Goal: Check status: Check status

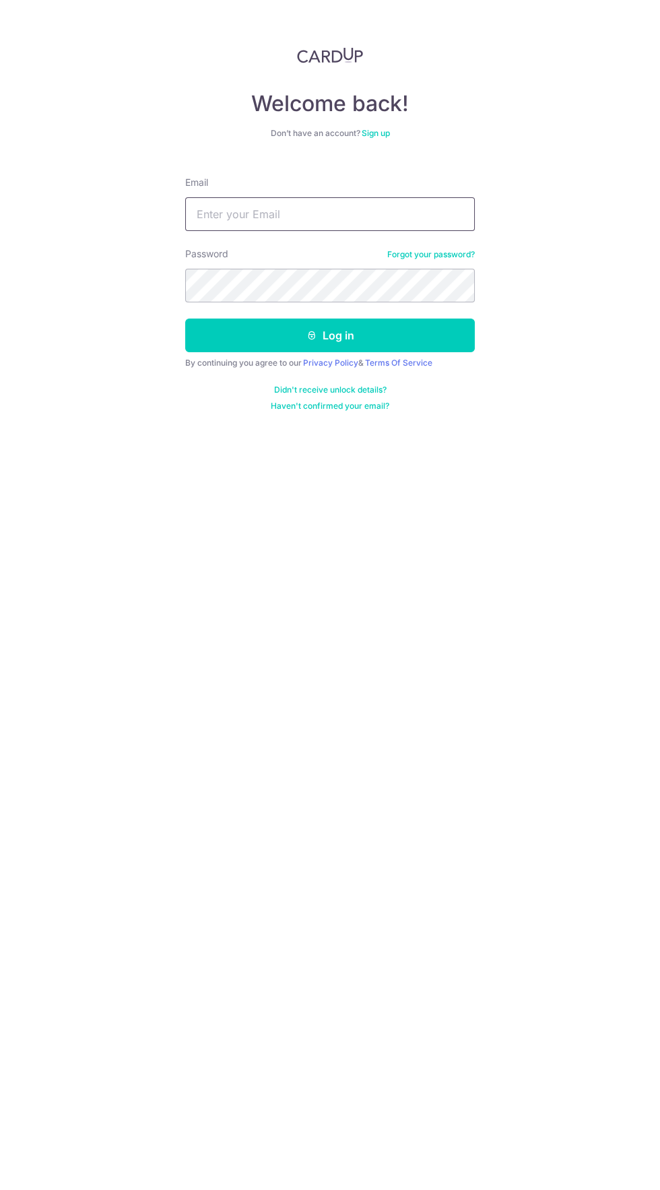
click at [393, 220] on input "Email" at bounding box center [330, 214] width 290 height 34
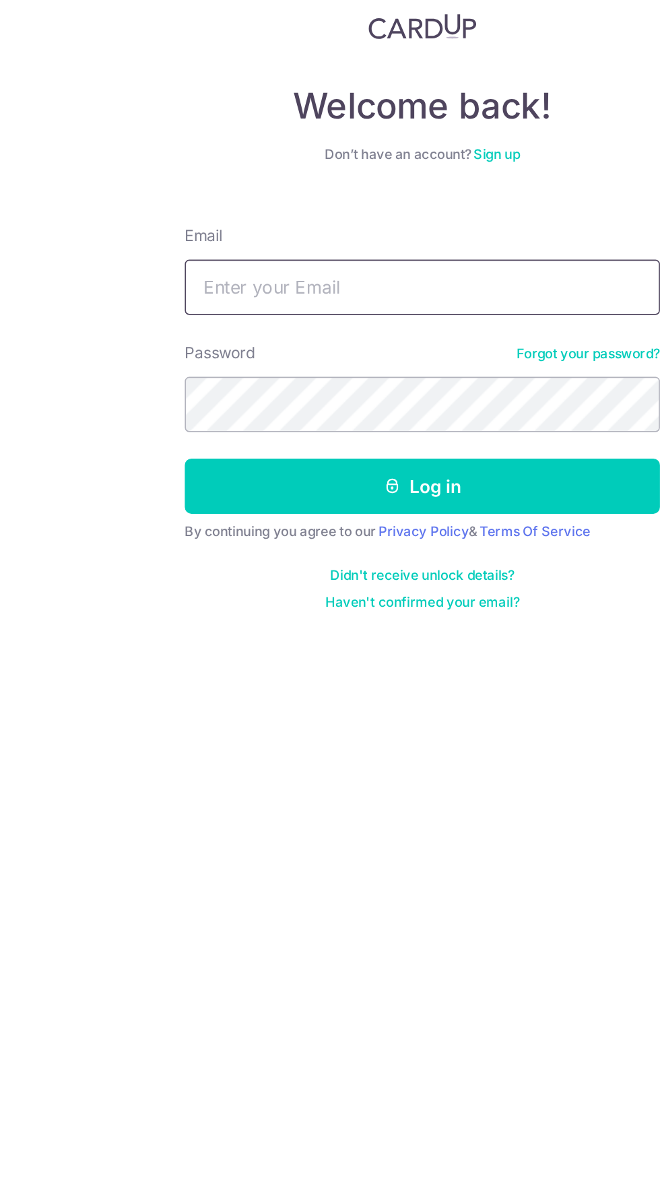
type input "[EMAIL_ADDRESS][DOMAIN_NAME]"
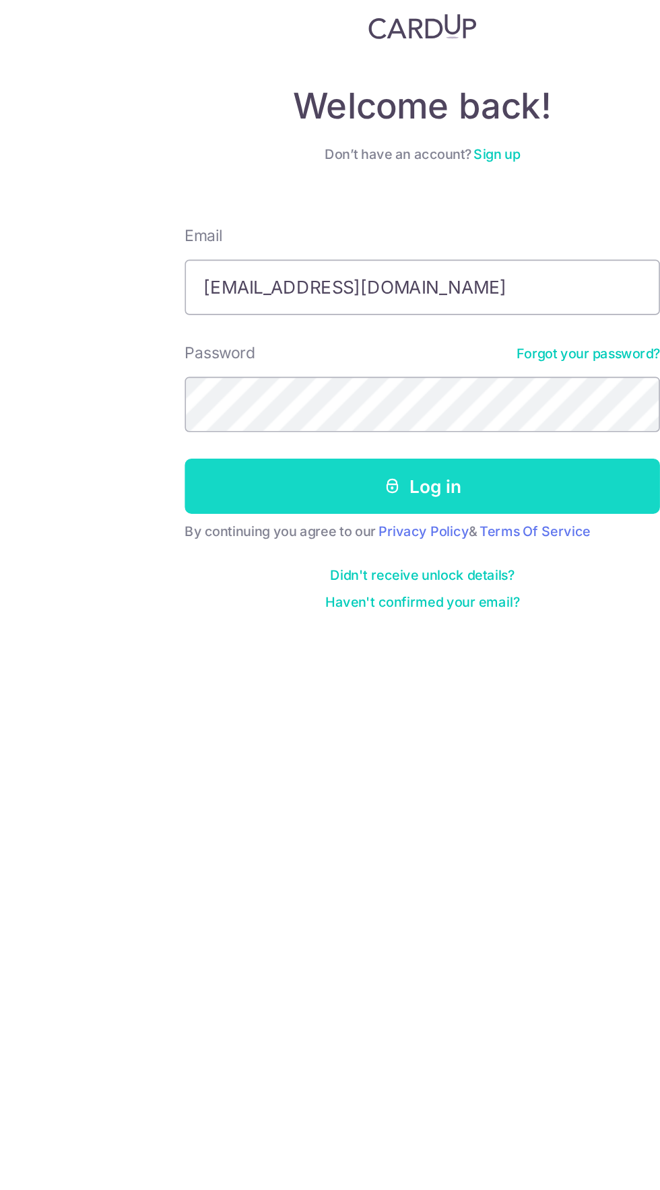
click at [229, 336] on button "Log in" at bounding box center [330, 336] width 290 height 34
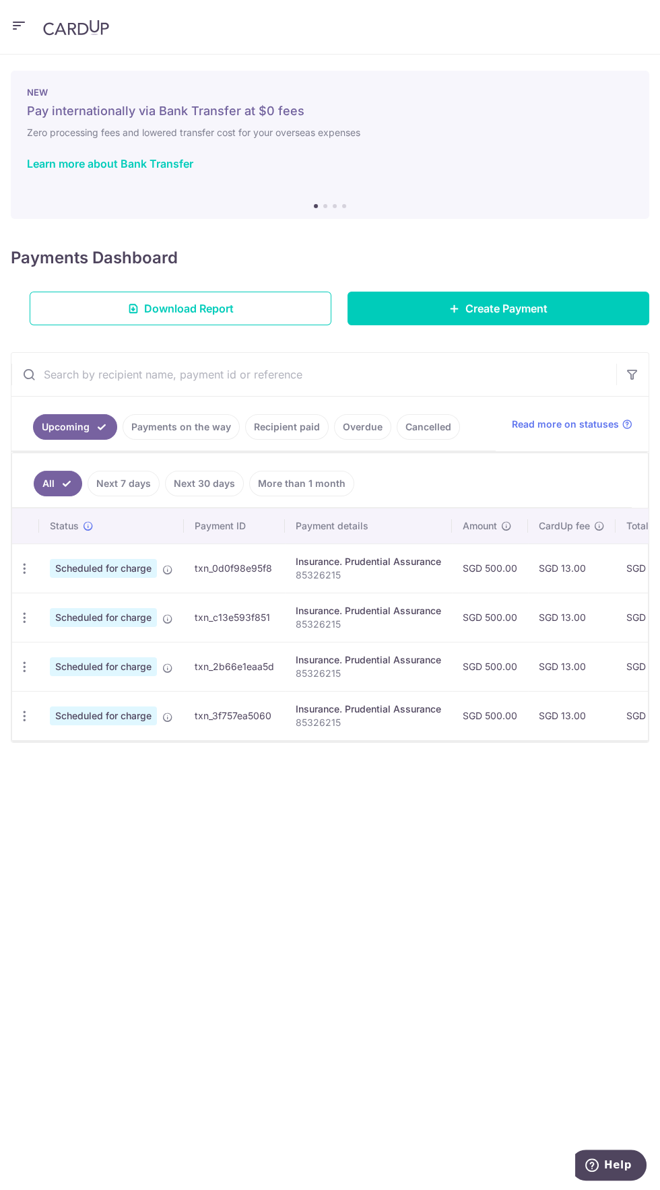
click at [378, 436] on li "Overdue" at bounding box center [360, 427] width 63 height 26
click at [356, 426] on link "Overdue" at bounding box center [362, 427] width 57 height 26
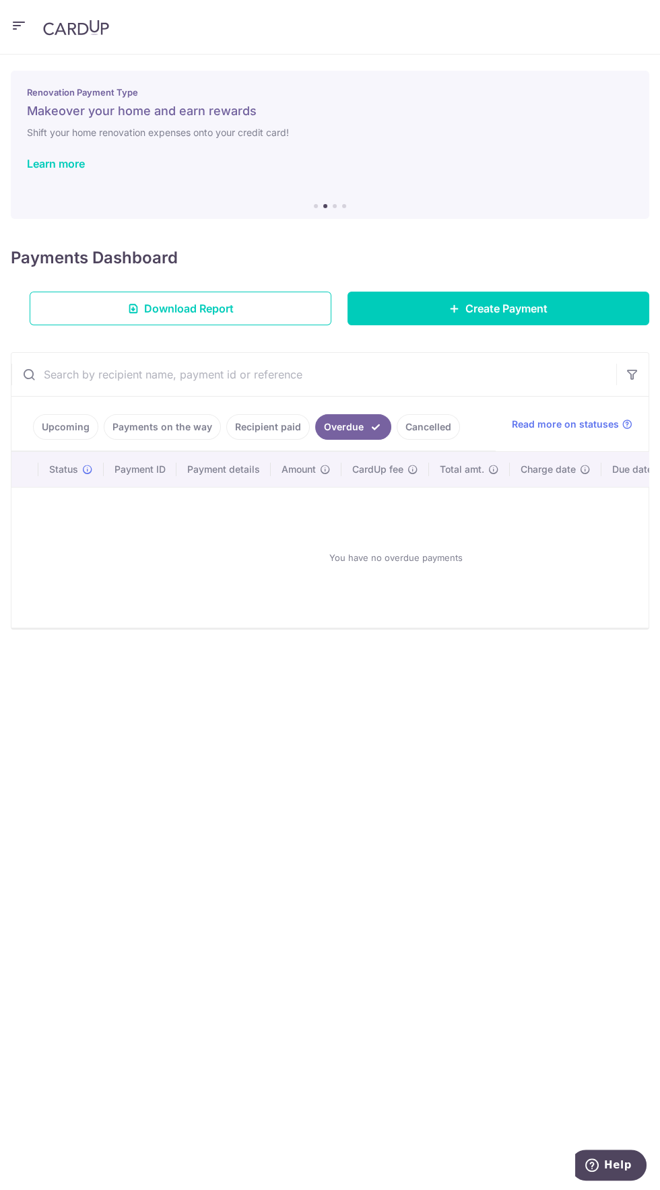
click at [424, 430] on link "Cancelled" at bounding box center [428, 427] width 63 height 26
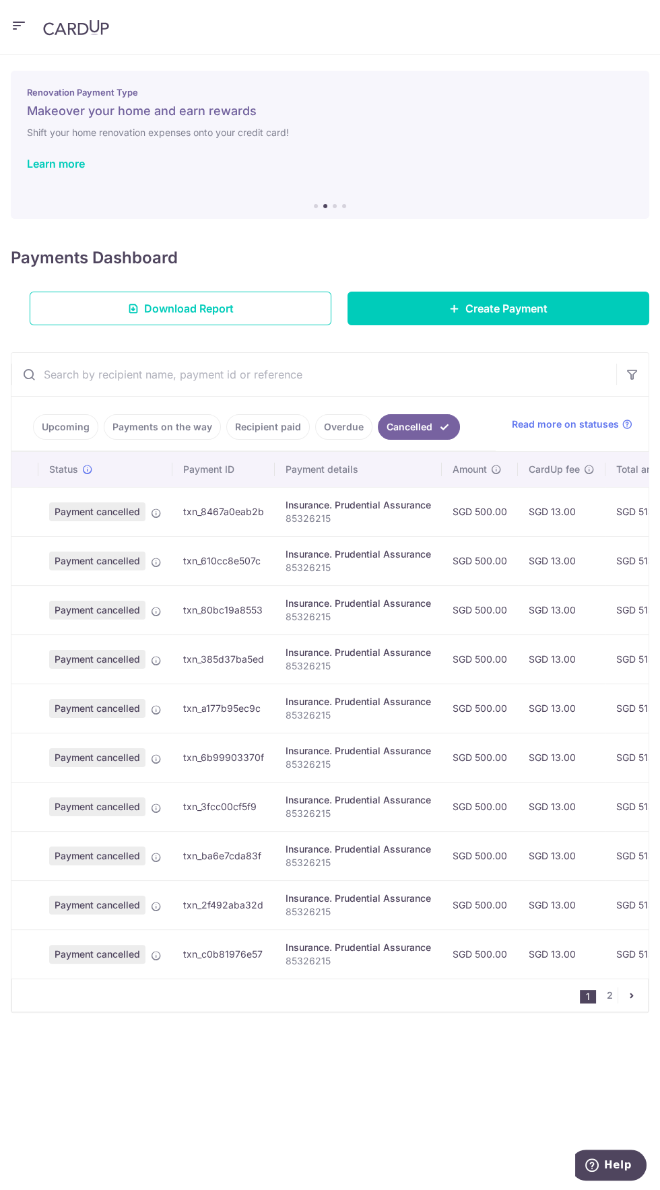
click at [273, 426] on link "Recipient paid" at bounding box center [268, 427] width 84 height 26
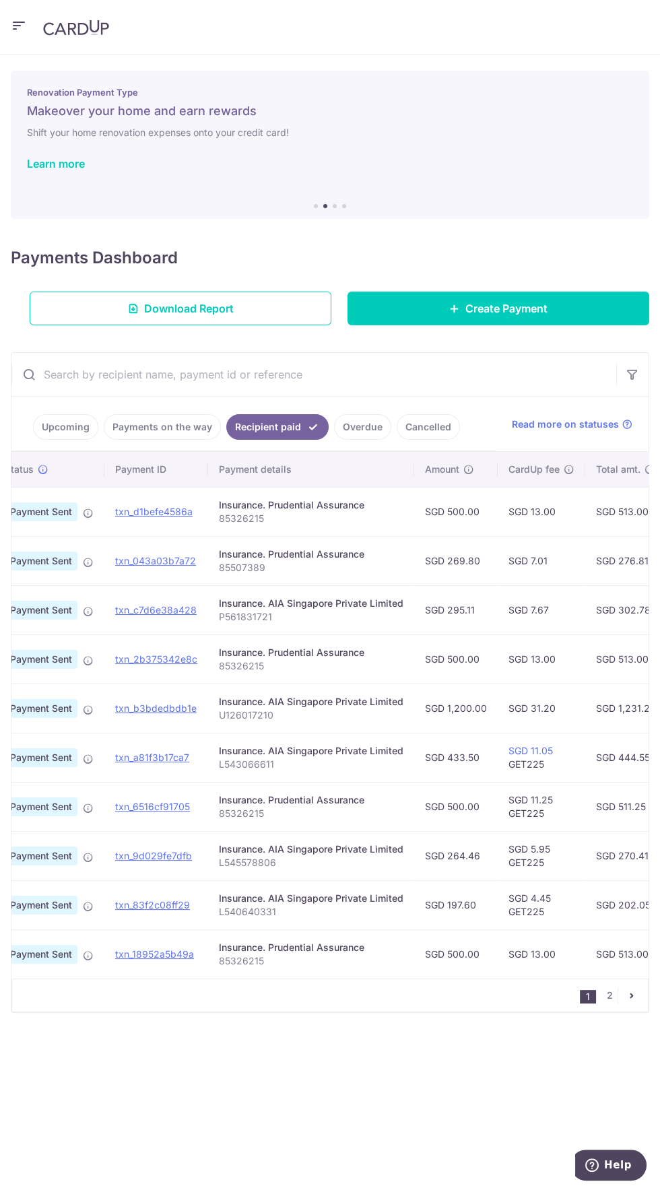
scroll to position [0, 28]
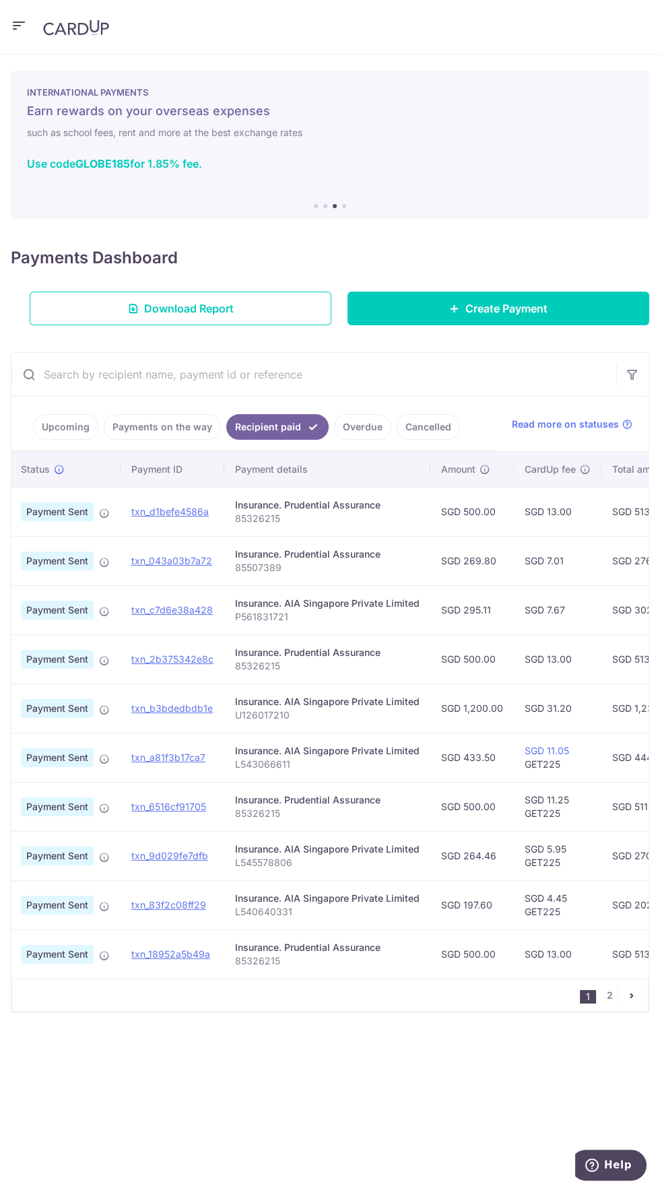
click at [104, 606] on icon at bounding box center [104, 611] width 11 height 11
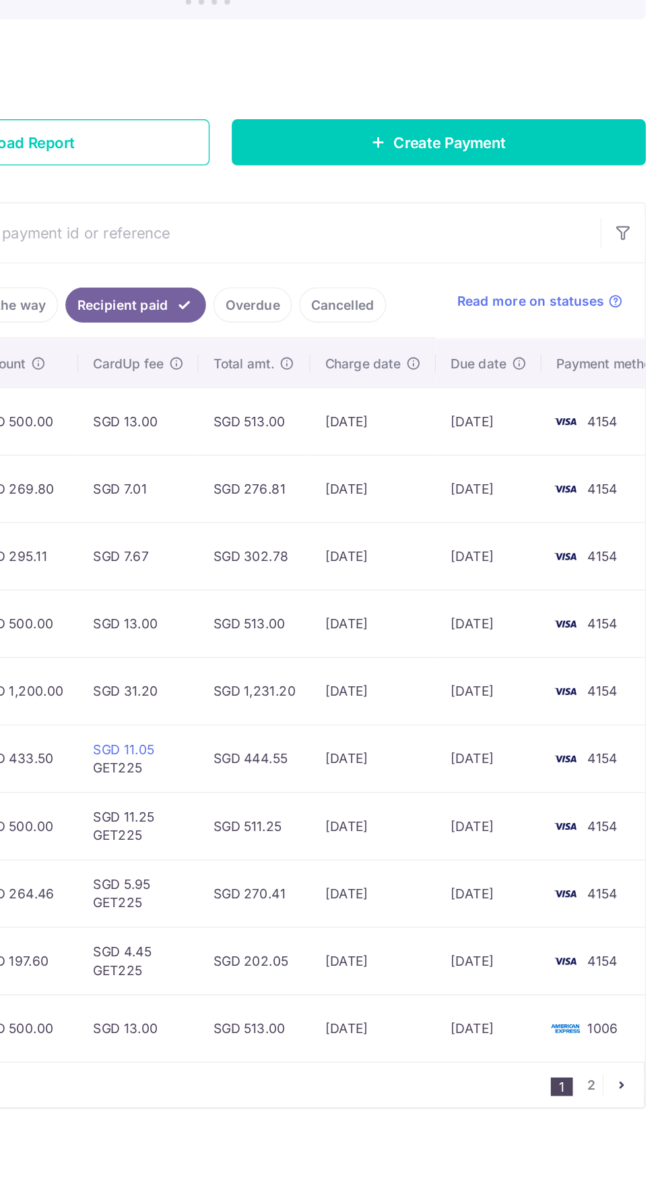
scroll to position [0, 324]
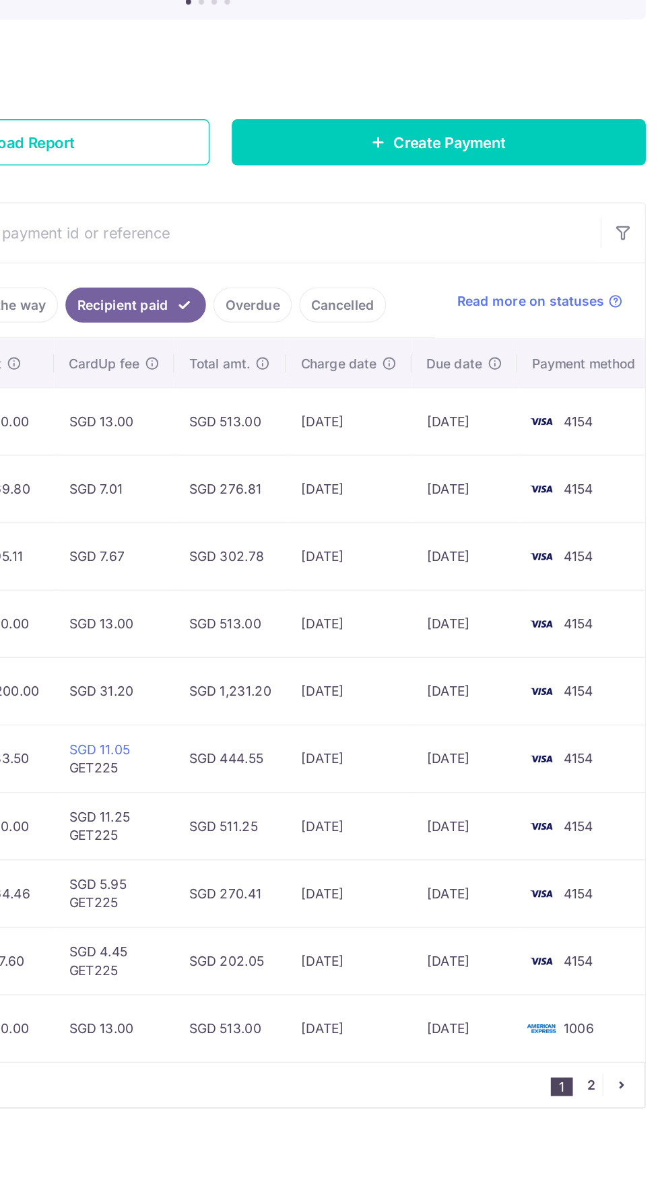
click at [609, 991] on link "2" at bounding box center [609, 995] width 16 height 16
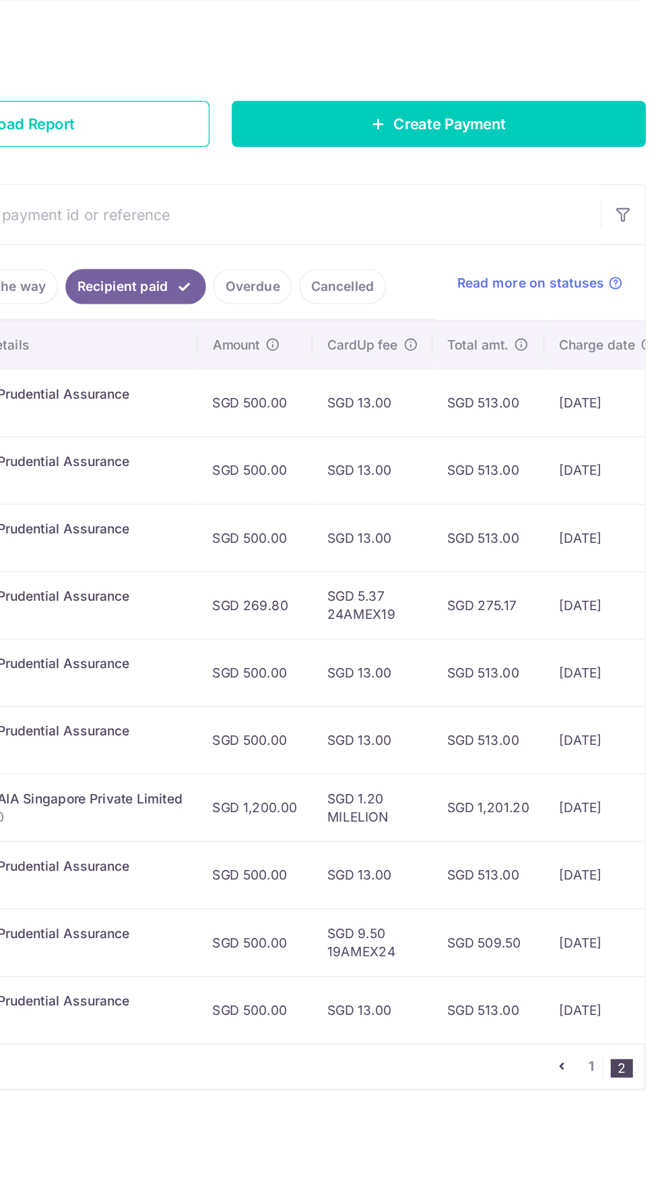
scroll to position [0, 137]
click at [613, 989] on link "1" at bounding box center [609, 995] width 16 height 16
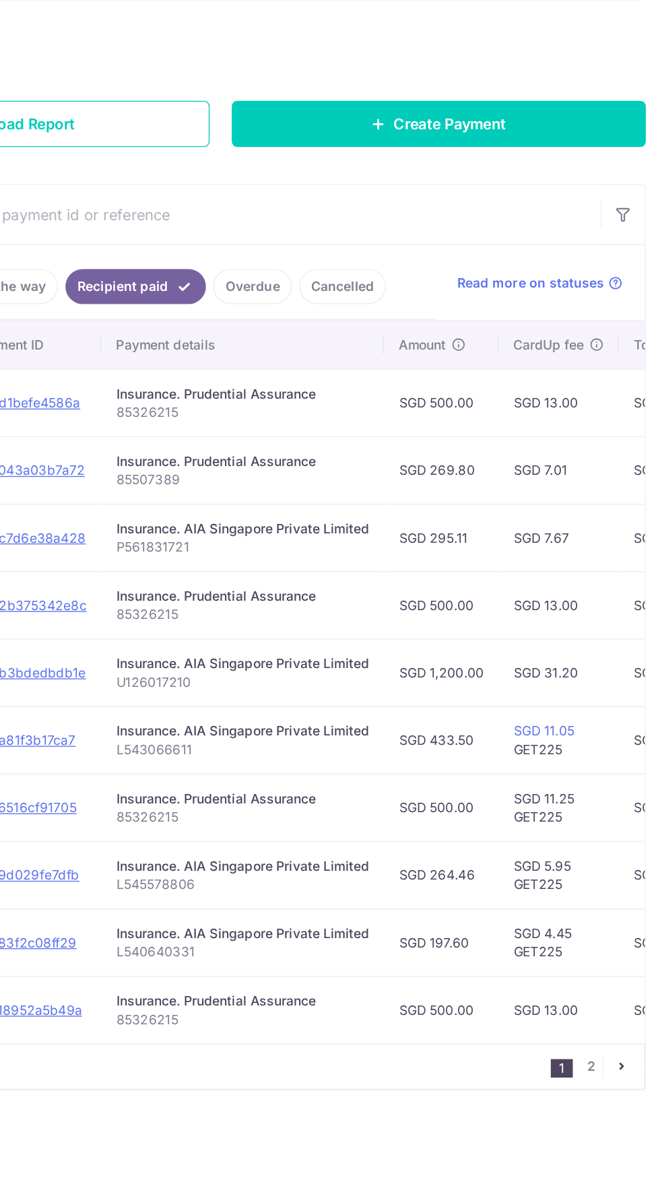
scroll to position [0, 0]
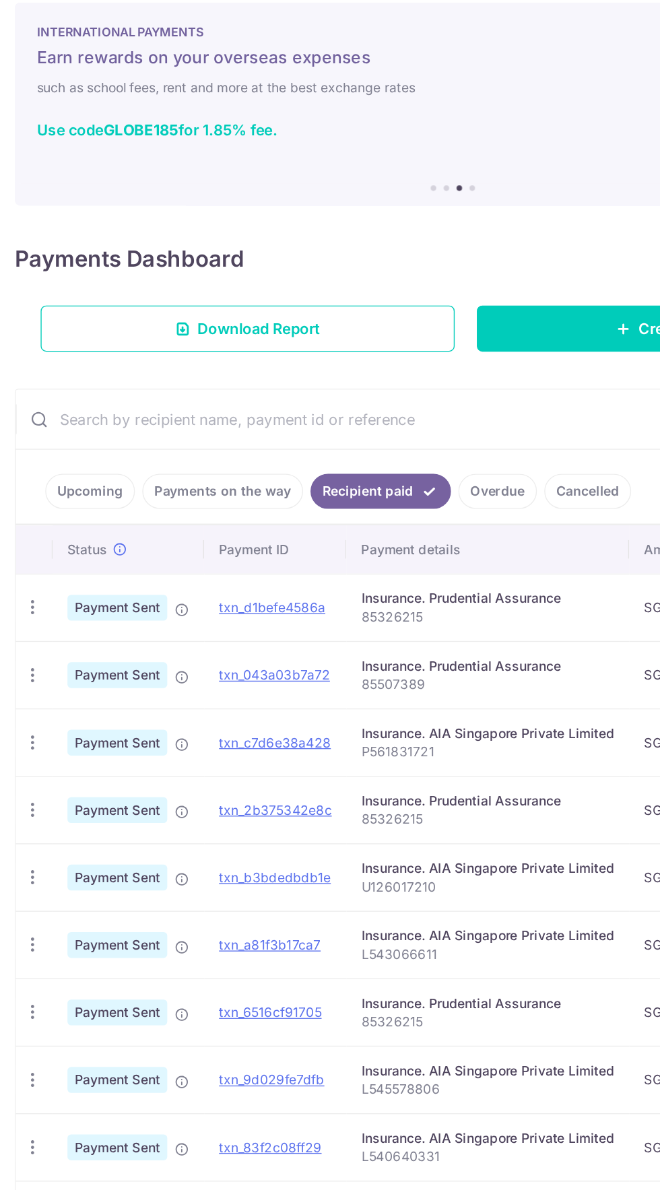
click at [55, 432] on link "Upcoming" at bounding box center [65, 427] width 65 height 26
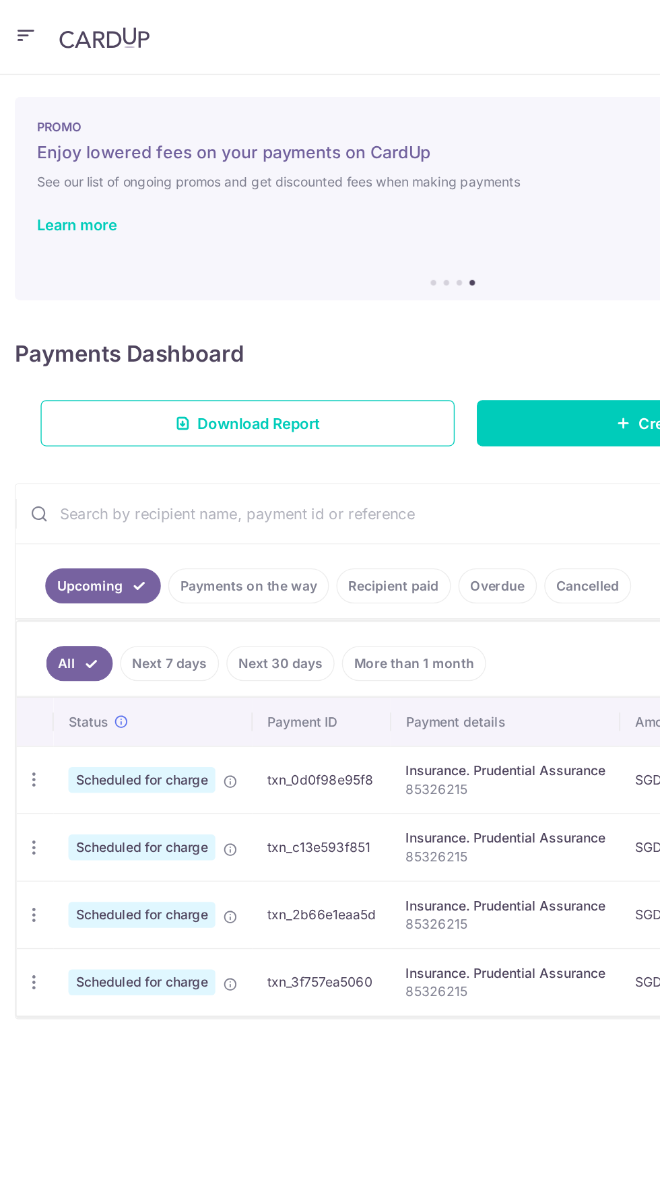
click at [273, 424] on link "Recipient paid" at bounding box center [287, 427] width 84 height 26
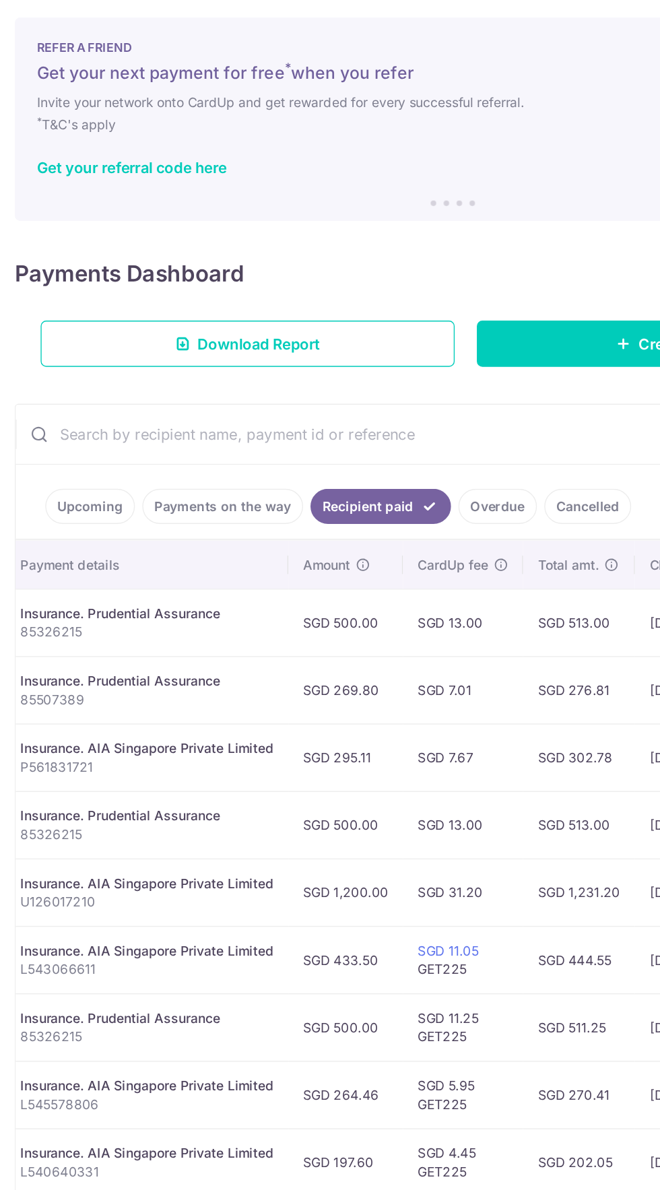
scroll to position [0, 251]
click at [359, 467] on icon at bounding box center [363, 469] width 11 height 11
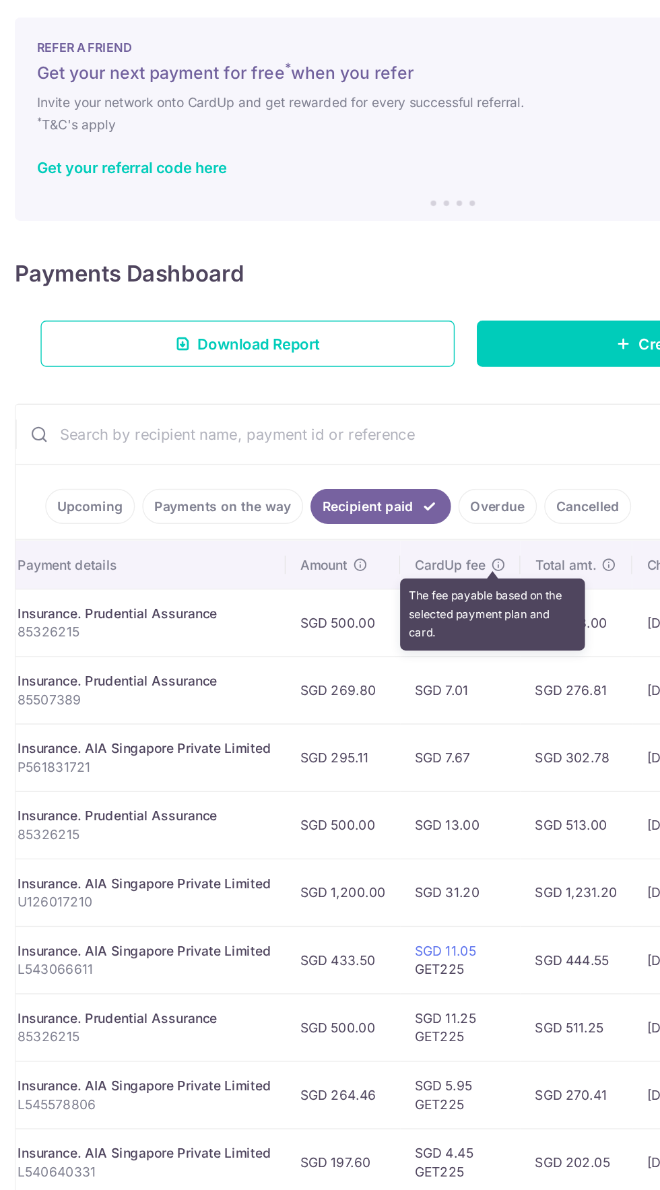
click at [131, 552] on div "Insurance. Prudential Assurance" at bounding box center [105, 553] width 185 height 13
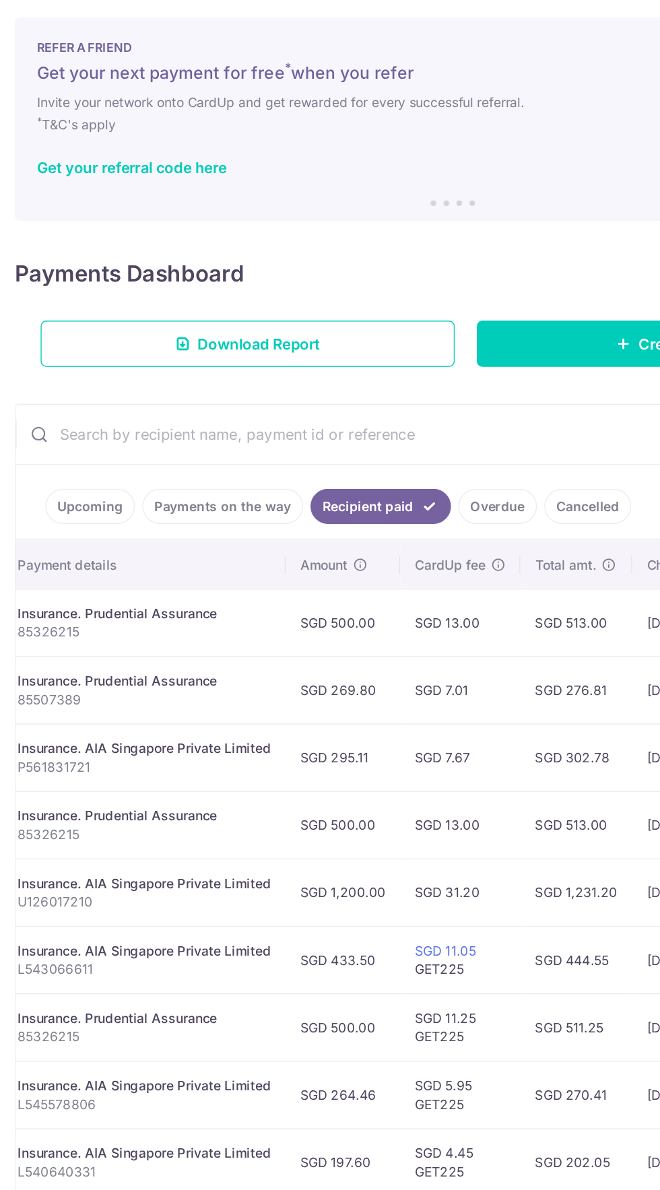
scroll to position [0, 324]
